Goal: Find specific fact: Find specific fact

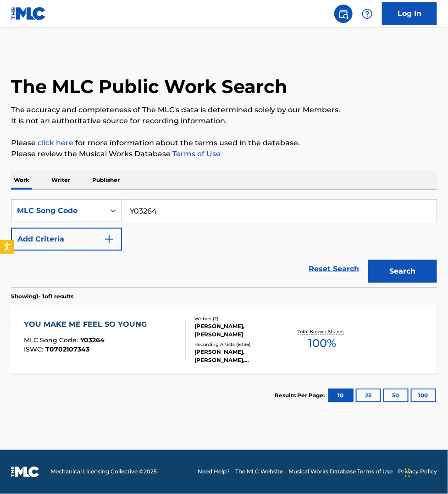
click at [163, 212] on input "Y03264" at bounding box center [279, 211] width 315 height 22
paste input "T51XLR"
type input "T51XLR"
click at [368, 260] on button "Search" at bounding box center [402, 271] width 69 height 23
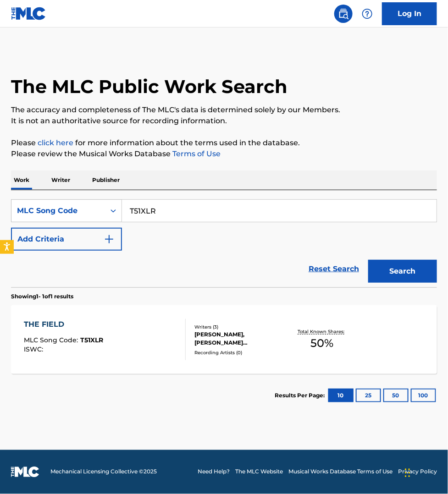
click at [131, 351] on div "THE FIELD MLC Song Code : T51XLR ISWC :" at bounding box center [105, 339] width 162 height 41
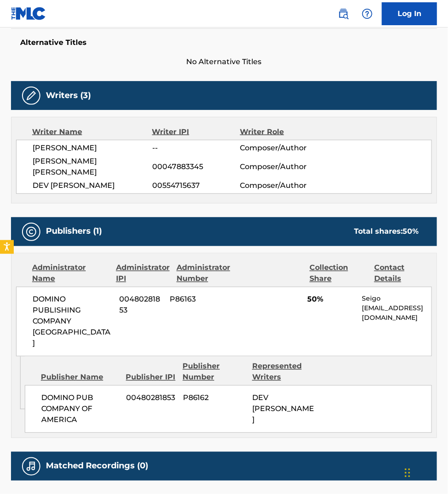
scroll to position [283, 0]
